Goal: Task Accomplishment & Management: Manage account settings

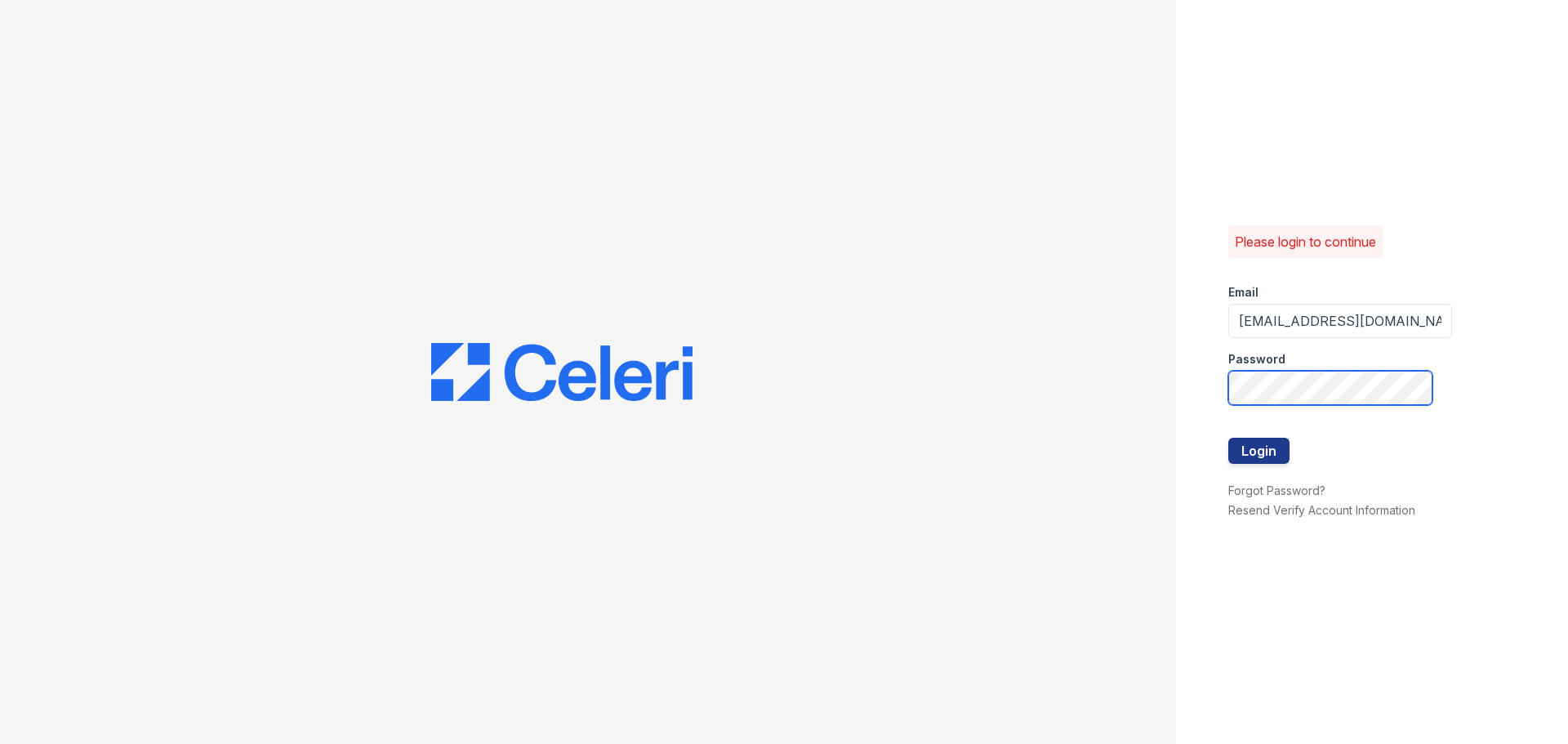
click at [1122, 421] on div "Please login to continue Email [EMAIL_ADDRESS][DOMAIN_NAME] Password Login Forg…" at bounding box center [784, 372] width 1568 height 744
drag, startPoint x: 1343, startPoint y: 726, endPoint x: 1343, endPoint y: 702, distance: 24.0
click at [1343, 715] on div "Please login to continue Email [EMAIL_ADDRESS][DOMAIN_NAME] Password Login Forg…" at bounding box center [1372, 372] width 392 height 744
drag, startPoint x: 1387, startPoint y: 529, endPoint x: 1401, endPoint y: 535, distance: 15.2
click at [1387, 530] on div "Please login to continue Email raindance1@cafmanagement.com Password Login Forg…" at bounding box center [1372, 372] width 392 height 744
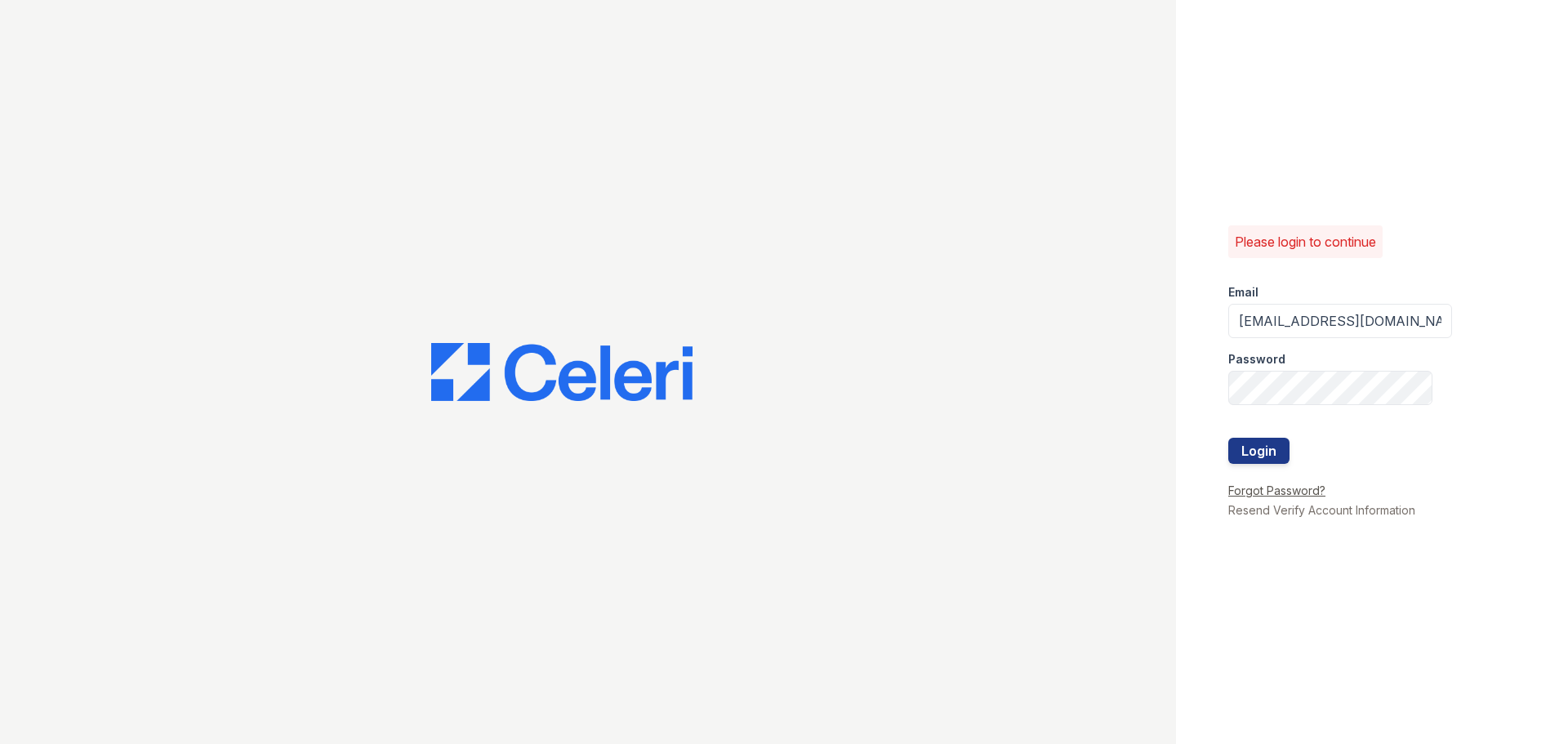
click at [1253, 492] on link "Forgot Password?" at bounding box center [1278, 490] width 97 height 14
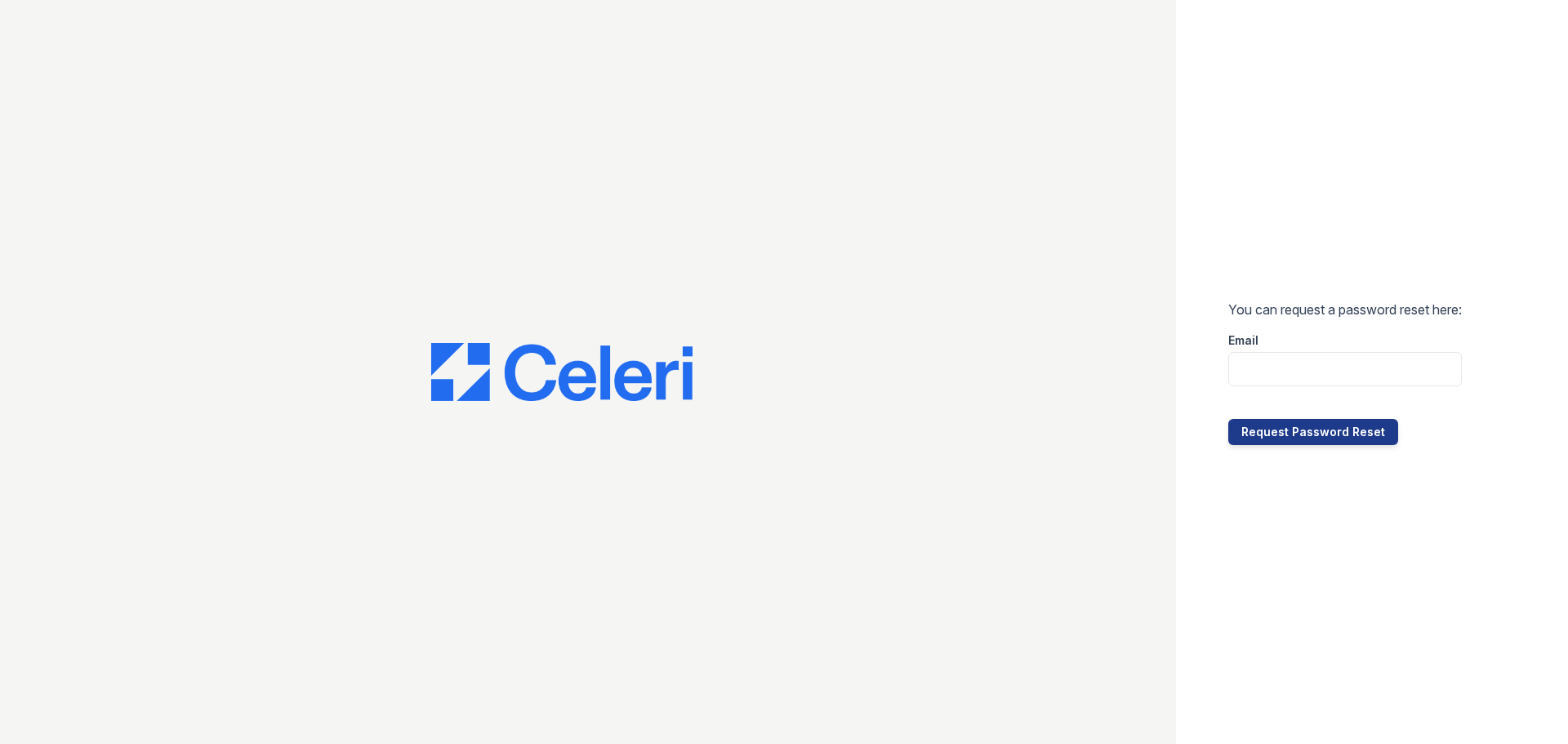
drag, startPoint x: 1305, startPoint y: 348, endPoint x: 1302, endPoint y: 356, distance: 8.5
click at [1305, 351] on form "You can request a password reset here: Email Request Password Reset" at bounding box center [1345, 372] width 234 height 145
click at [1301, 356] on input "email" at bounding box center [1345, 370] width 234 height 35
click at [1307, 367] on input "email" at bounding box center [1345, 370] width 234 height 35
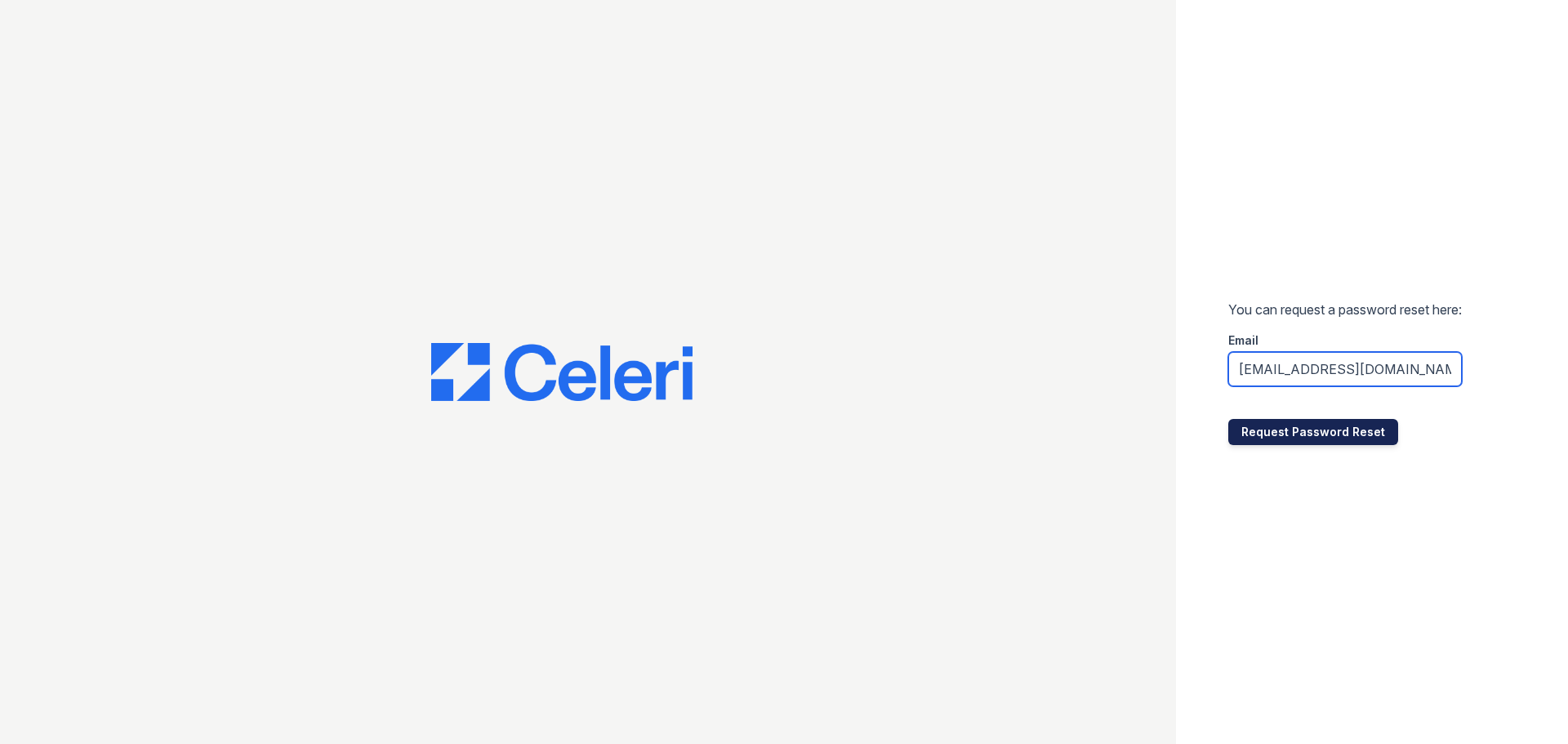
type input "raindance1@cafmanagement.com"
click at [1258, 424] on button "Request Password Reset" at bounding box center [1314, 432] width 170 height 26
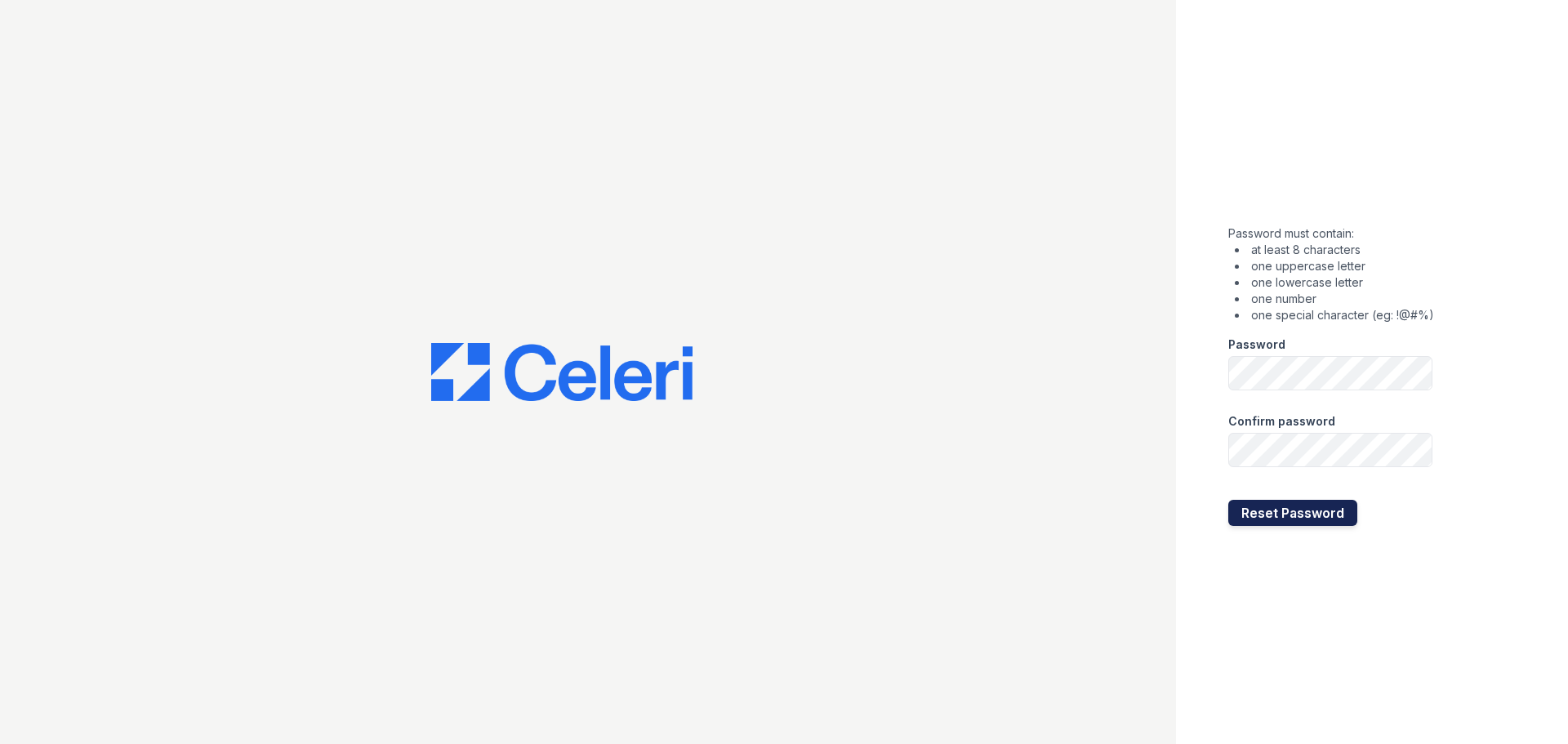
click at [1274, 506] on button "Reset Password" at bounding box center [1293, 513] width 129 height 26
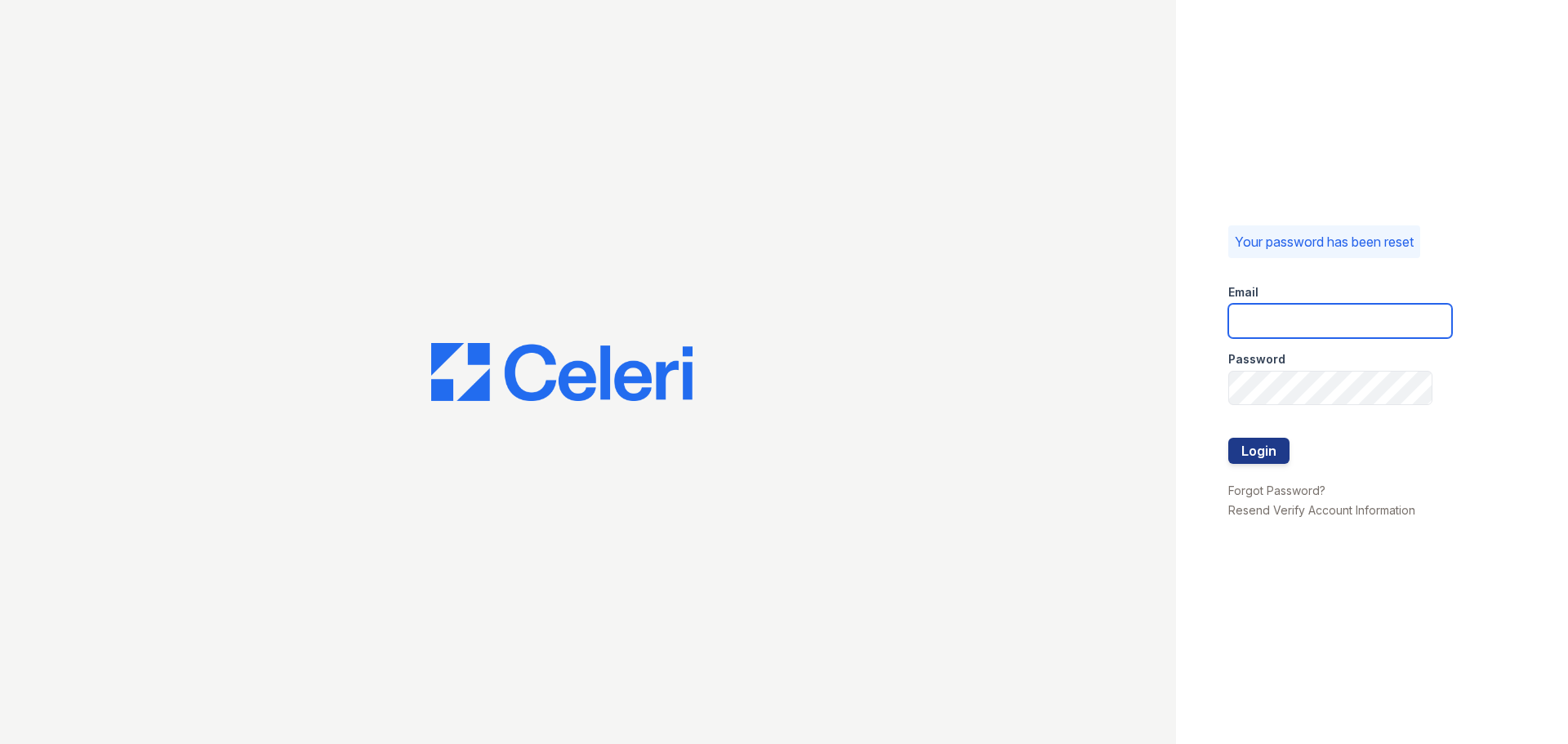
type input "[EMAIL_ADDRESS][DOMAIN_NAME]"
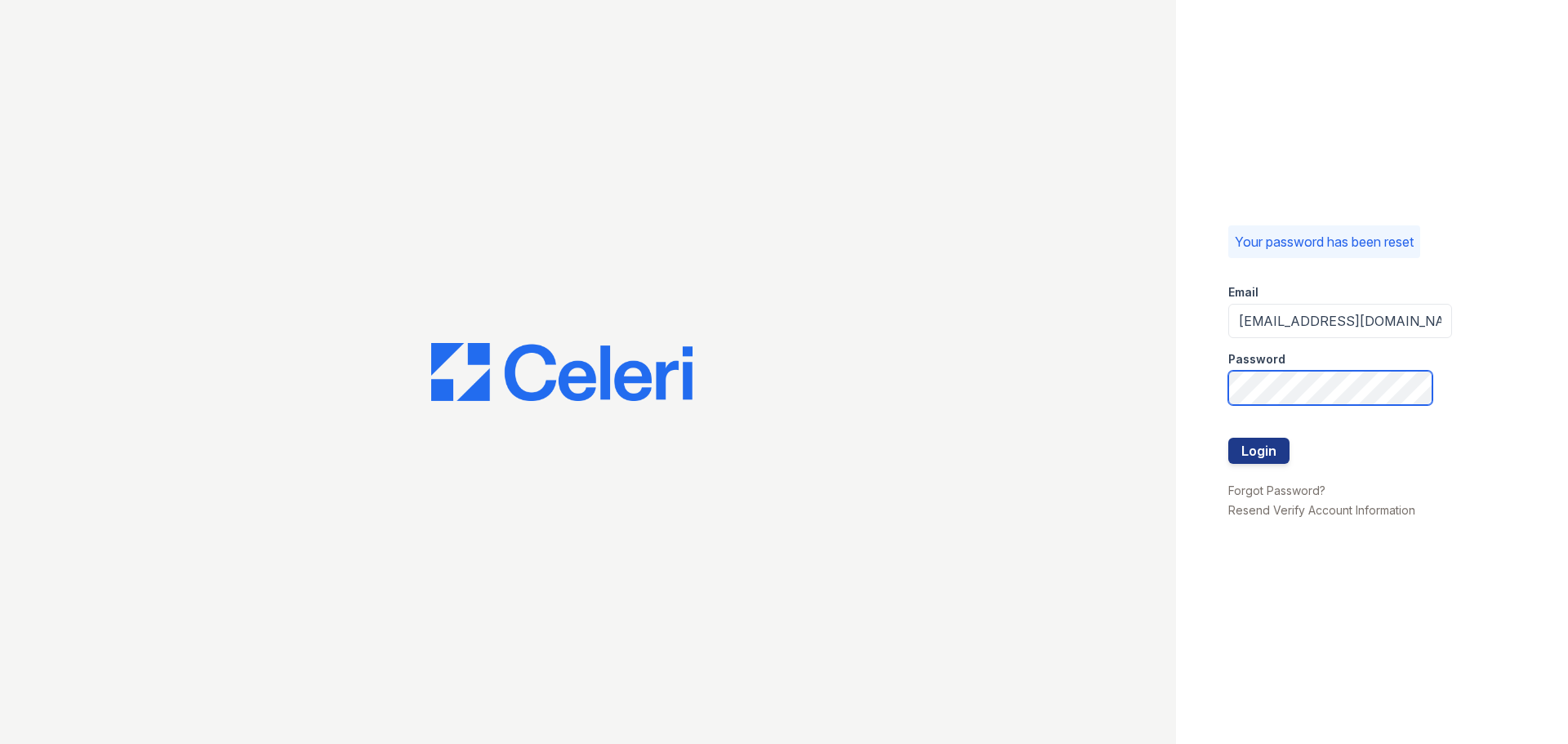
click at [1057, 519] on div "Your password has been reset Email raindance1@cafmanagement.com Password Login …" at bounding box center [784, 372] width 1568 height 744
click at [1266, 461] on button "Login" at bounding box center [1259, 451] width 61 height 26
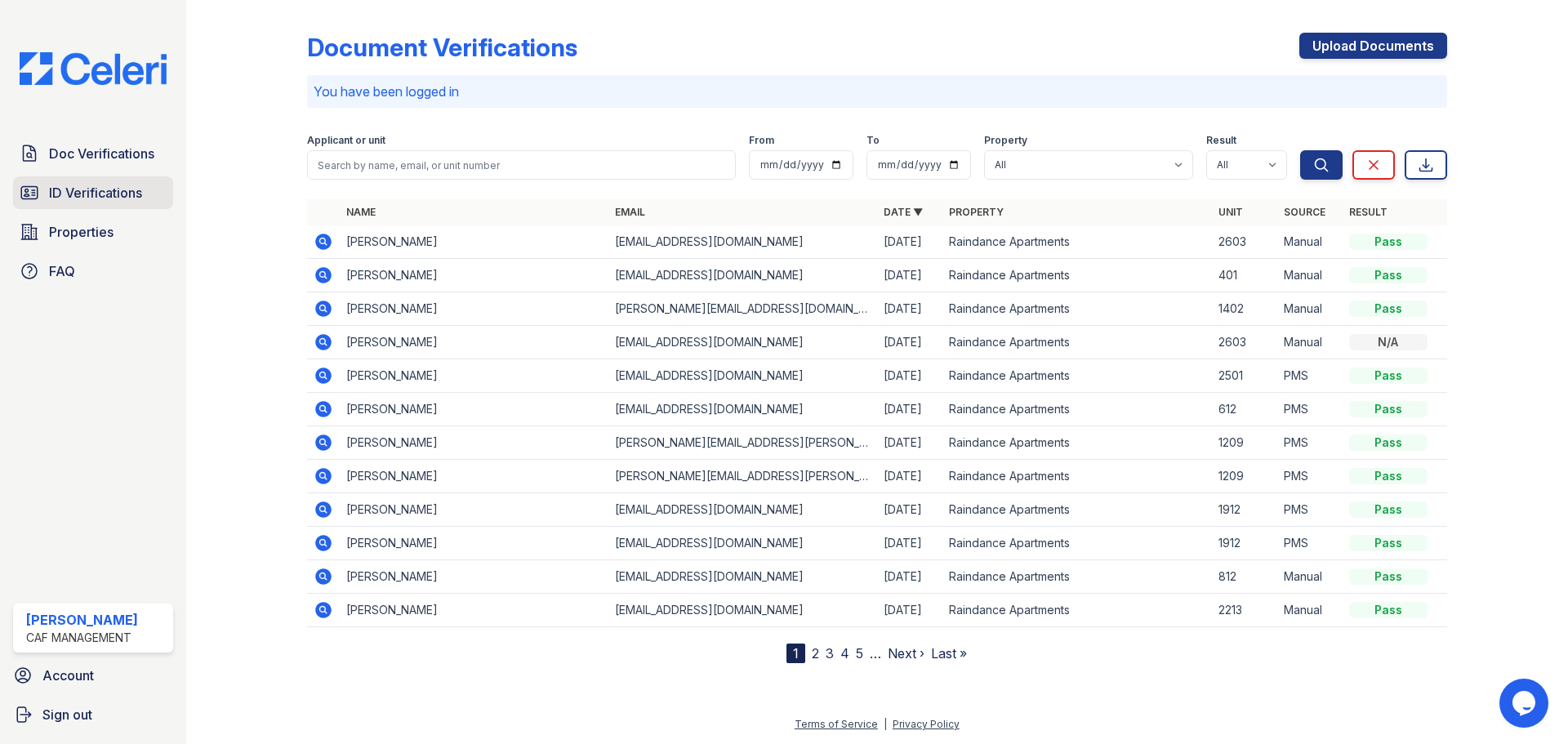
click at [91, 199] on span "ID Verifications" at bounding box center [95, 193] width 93 height 20
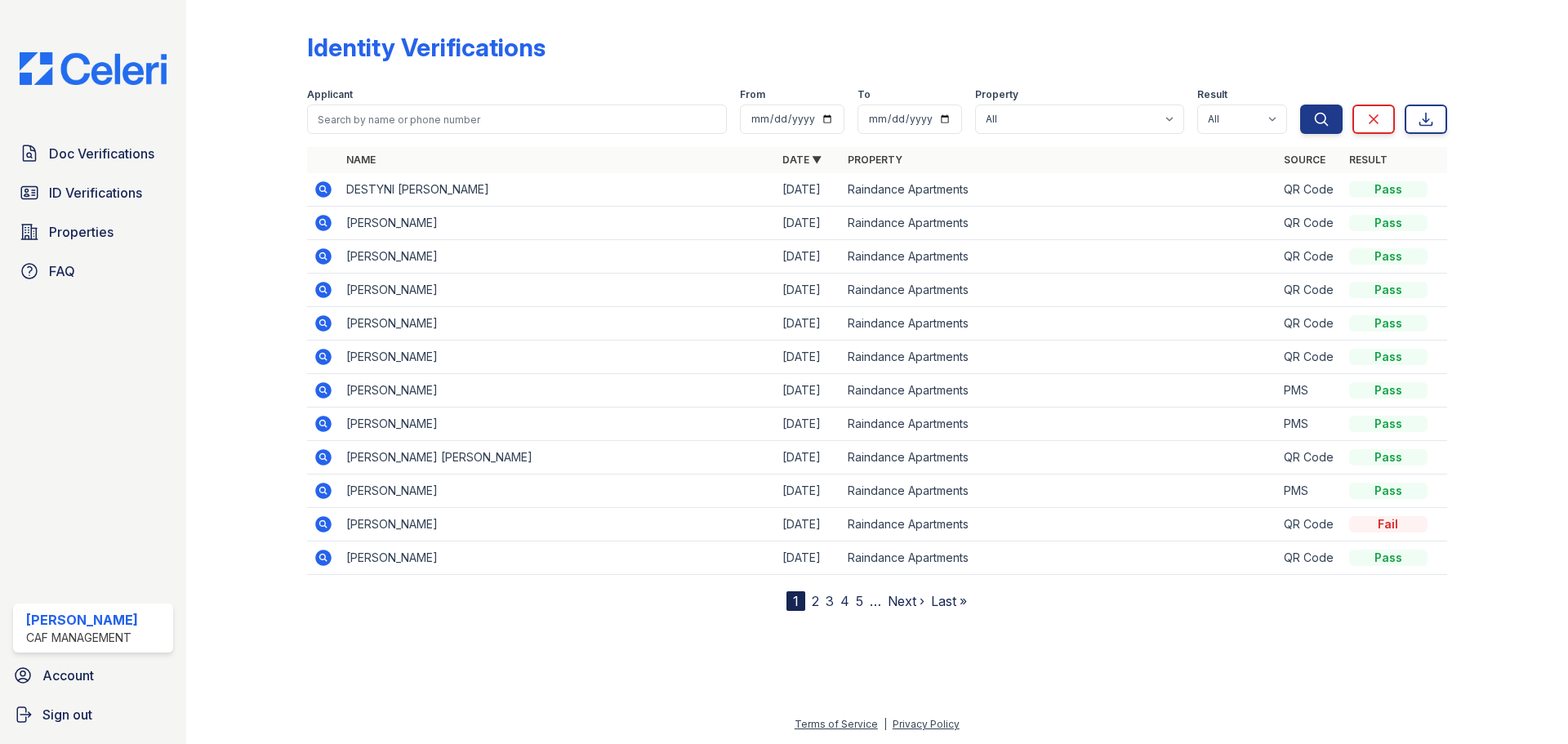
click at [531, 183] on td "DESTYNI [PERSON_NAME]" at bounding box center [558, 190] width 437 height 34
click at [554, 182] on td "DESTYNI [PERSON_NAME]" at bounding box center [558, 190] width 437 height 34
click at [684, 35] on div "Identity Verifications" at bounding box center [877, 54] width 1141 height 42
